Goal: Navigation & Orientation: Find specific page/section

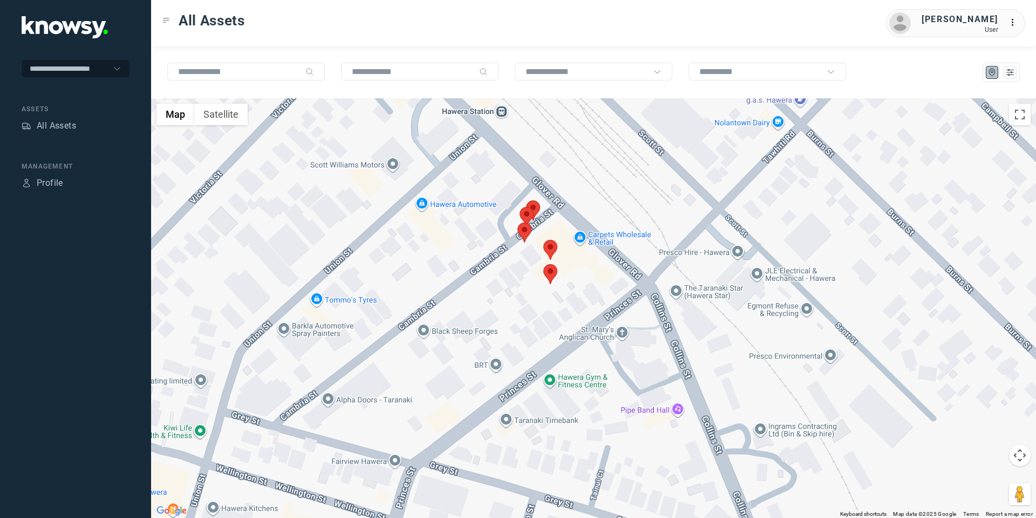
click at [526, 200] on area at bounding box center [526, 200] width 0 height 0
click at [518, 222] on area at bounding box center [518, 222] width 0 height 0
click at [564, 164] on button "Close" at bounding box center [560, 172] width 26 height 26
click at [543, 264] on area at bounding box center [543, 264] width 0 height 0
click at [542, 264] on area at bounding box center [542, 264] width 0 height 0
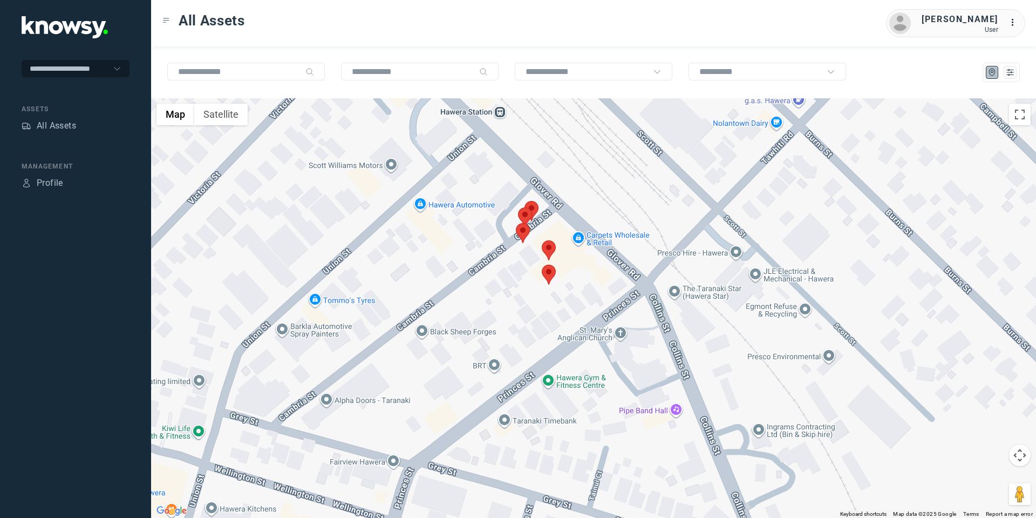
click at [542, 264] on area at bounding box center [542, 264] width 0 height 0
click at [588, 205] on button "Close" at bounding box center [584, 214] width 26 height 26
click at [542, 240] on area at bounding box center [542, 240] width 0 height 0
click at [589, 179] on button "Close" at bounding box center [585, 190] width 26 height 26
click at [516, 223] on area at bounding box center [516, 223] width 0 height 0
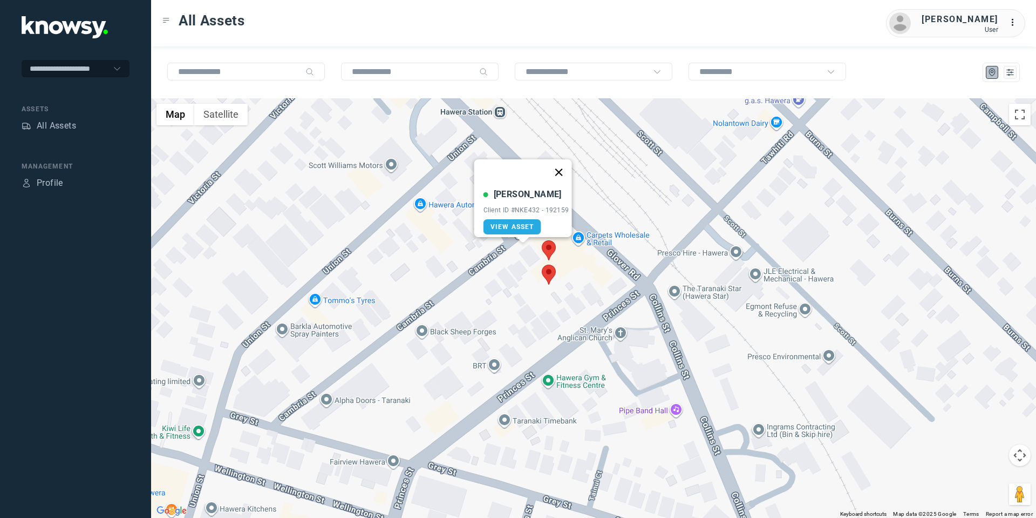
click at [565, 166] on button "Close" at bounding box center [559, 172] width 26 height 26
click at [518, 207] on area at bounding box center [518, 207] width 0 height 0
click at [566, 150] on button "Close" at bounding box center [560, 157] width 26 height 26
click at [525, 201] on area at bounding box center [525, 201] width 0 height 0
click at [574, 139] on button "Close" at bounding box center [567, 150] width 26 height 26
